Goal: Information Seeking & Learning: Learn about a topic

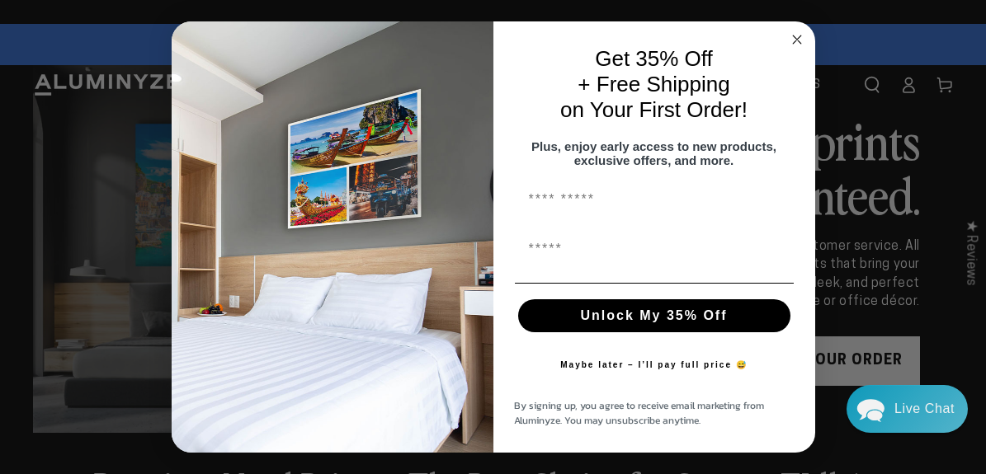
click at [799, 33] on circle "Close dialog" at bounding box center [796, 39] width 19 height 19
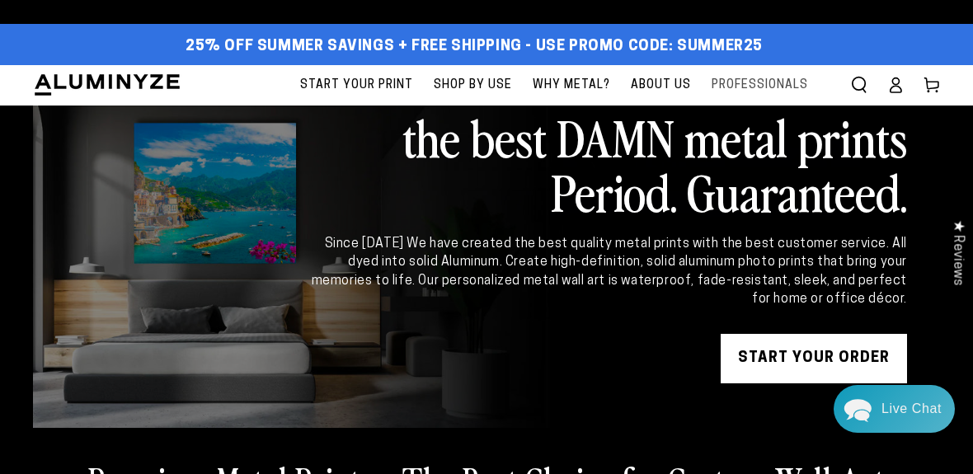
click at [750, 88] on span "Professionals" at bounding box center [760, 85] width 97 height 21
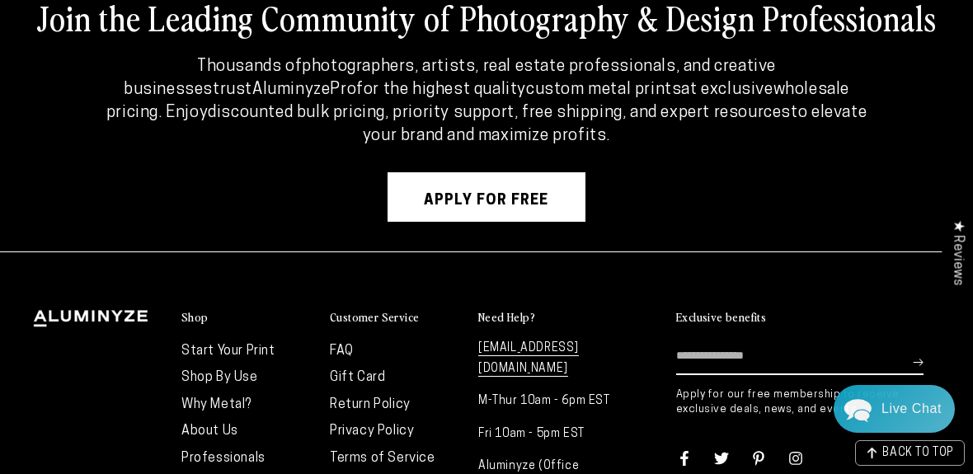
scroll to position [7540, 0]
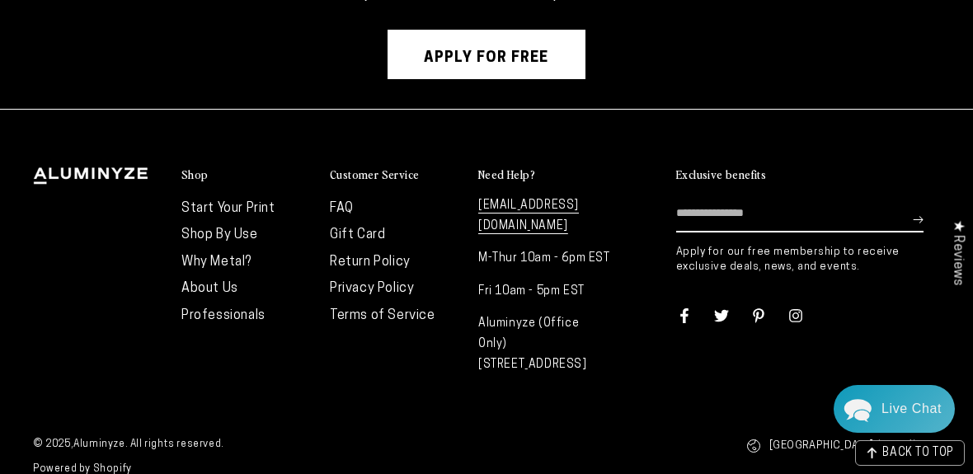
click at [340, 202] on link "FAQ" at bounding box center [342, 208] width 24 height 13
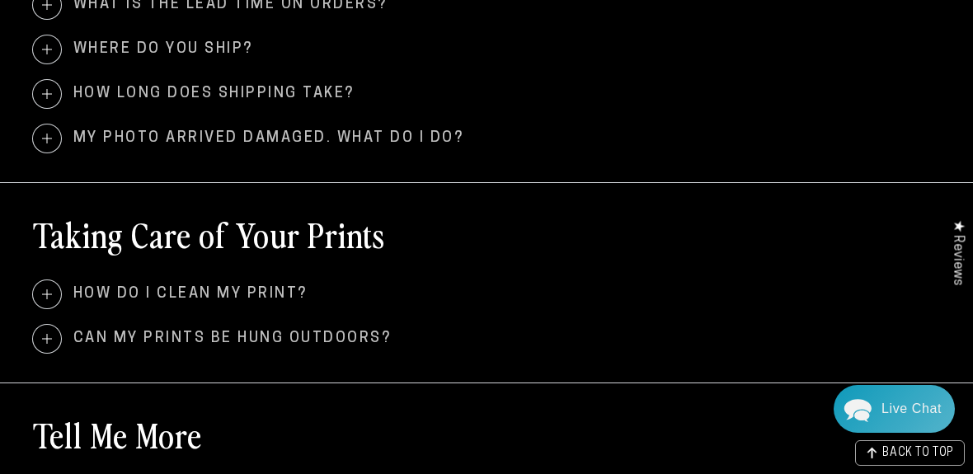
scroll to position [1072, 0]
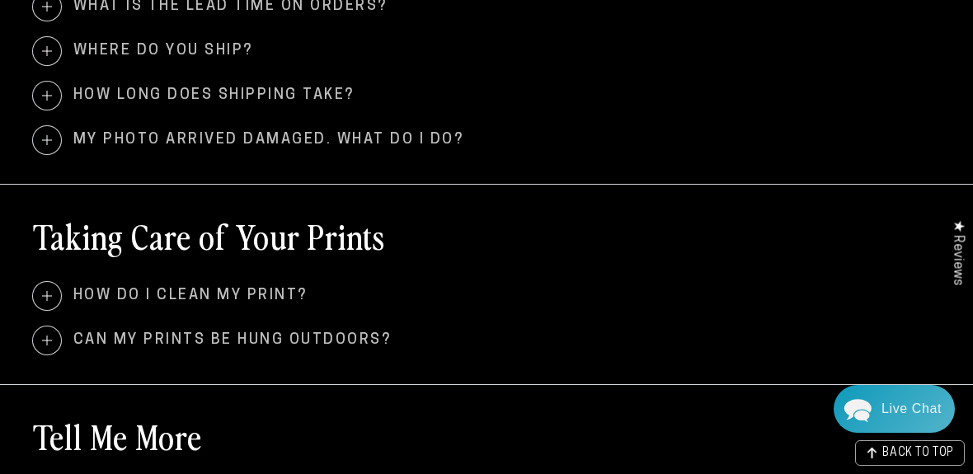
click at [172, 292] on span "How do I clean my print?" at bounding box center [486, 296] width 907 height 28
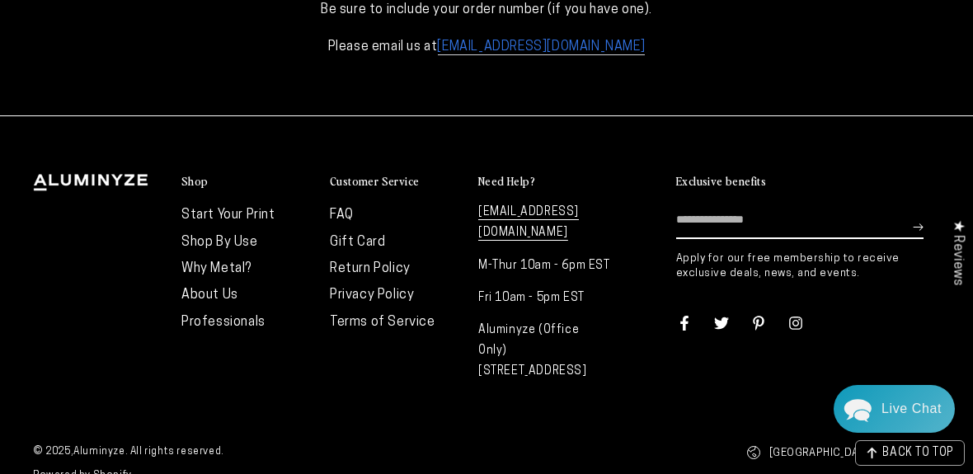
scroll to position [2121, 0]
